Goal: Information Seeking & Learning: Learn about a topic

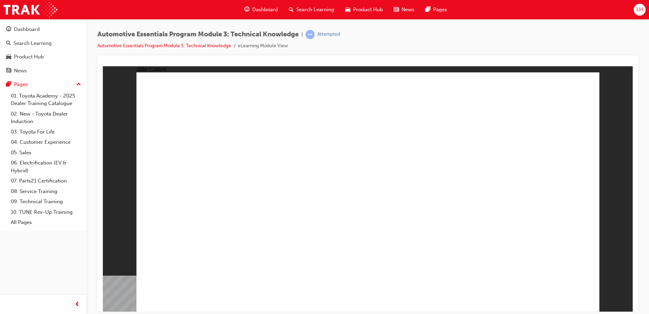
drag, startPoint x: 199, startPoint y: 247, endPoint x: 201, endPoint y: 242, distance: 5.4
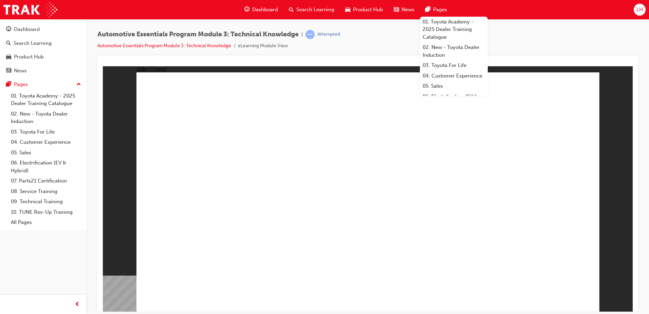
drag, startPoint x: 377, startPoint y: 32, endPoint x: 366, endPoint y: 66, distance: 35.9
click at [366, 66] on div "Automotive Essentials Program Module 3: Technical Knowledge | Attempted Automot…" at bounding box center [368, 158] width 563 height 278
